Goal: Find specific page/section: Find specific page/section

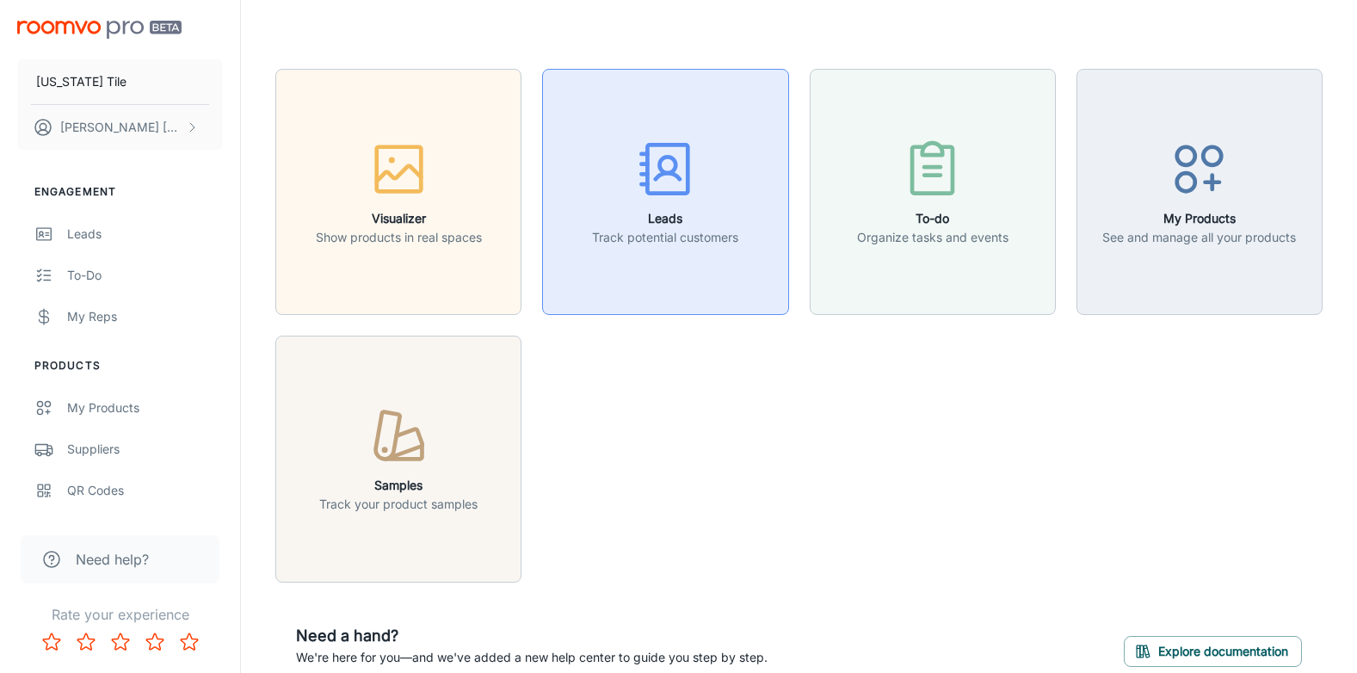
click at [660, 187] on icon "button" at bounding box center [665, 169] width 65 height 65
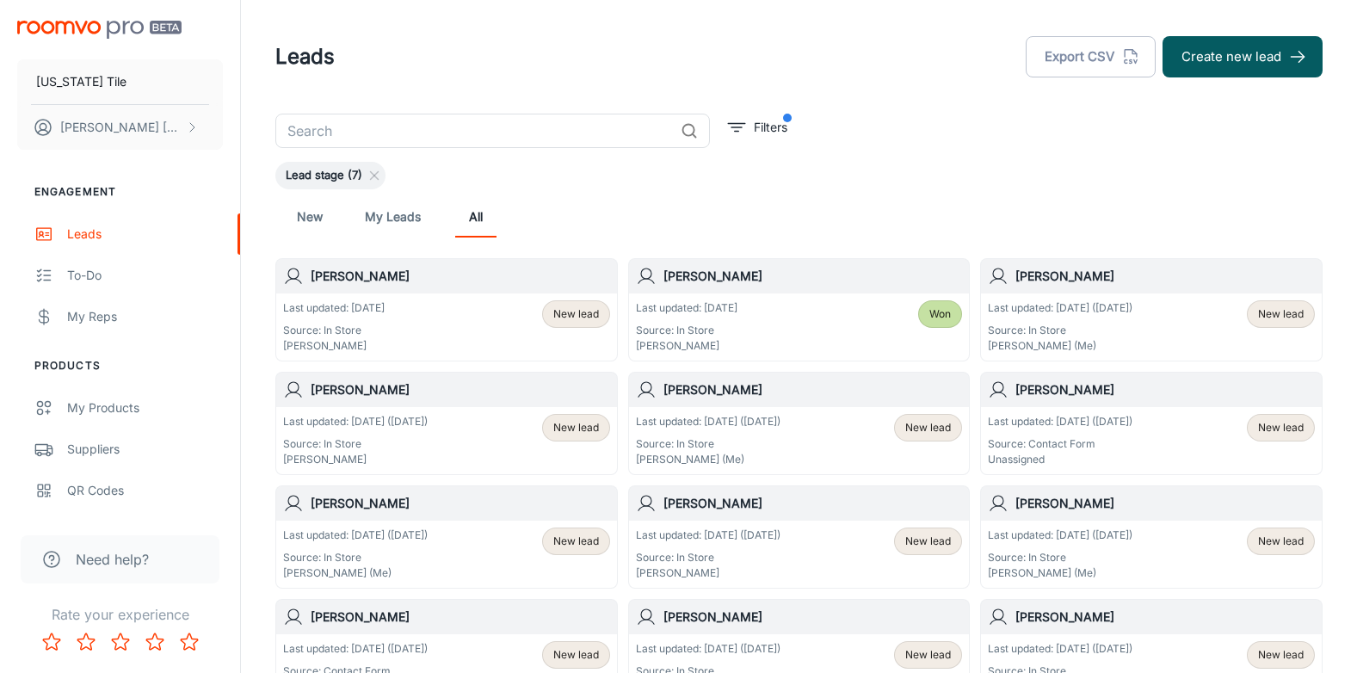
click at [301, 126] on input "text" at bounding box center [474, 131] width 398 height 34
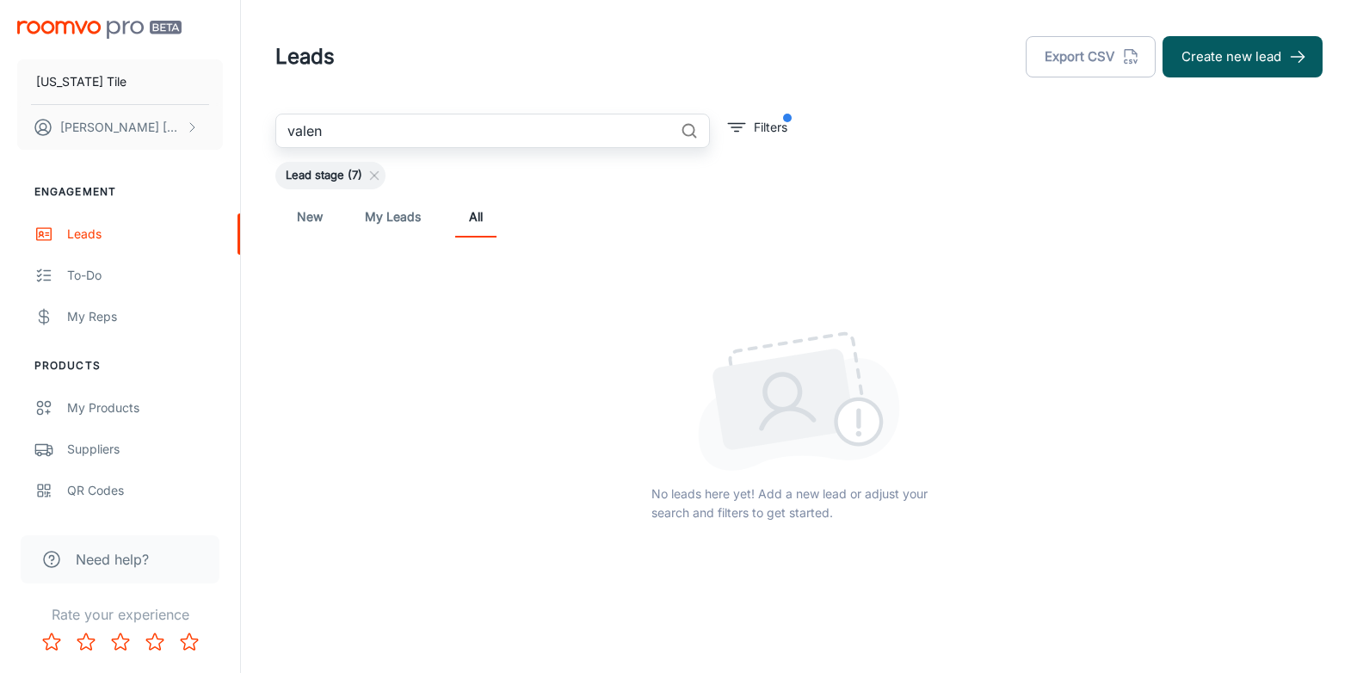
drag, startPoint x: 347, startPoint y: 126, endPoint x: 229, endPoint y: 127, distance: 117.9
click at [229, 127] on div "[US_STATE] Tile [PERSON_NAME] Engagement Leads To-do My Reps Products My Produc…" at bounding box center [678, 359] width 1357 height 718
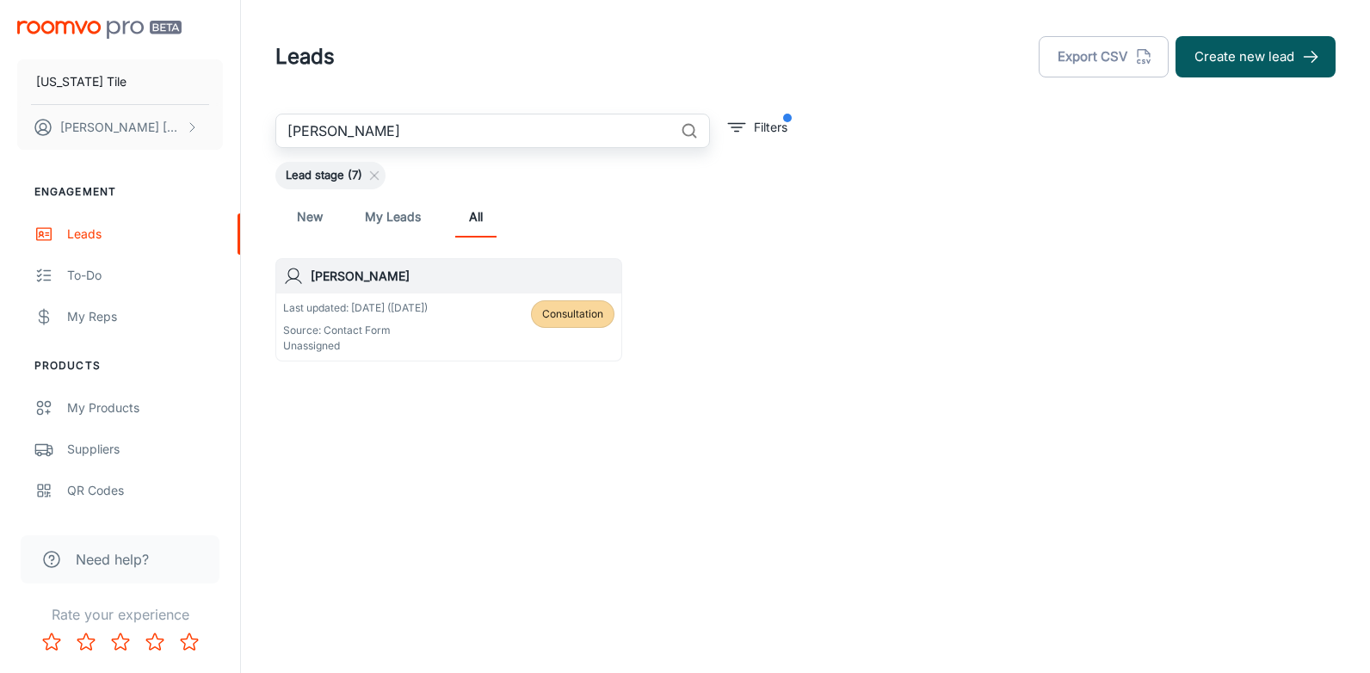
type input "[PERSON_NAME]"
click at [360, 279] on h6 "[PERSON_NAME]" at bounding box center [463, 276] width 304 height 19
